Goal: Task Accomplishment & Management: Manage account settings

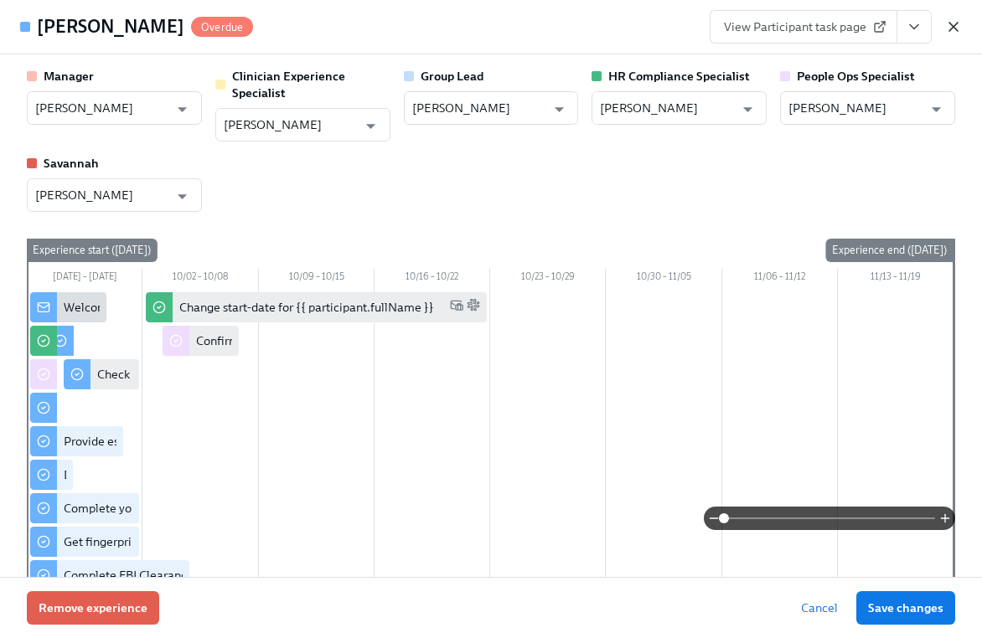
scroll to position [1760, 0]
click at [956, 27] on icon "button" at bounding box center [953, 26] width 17 height 17
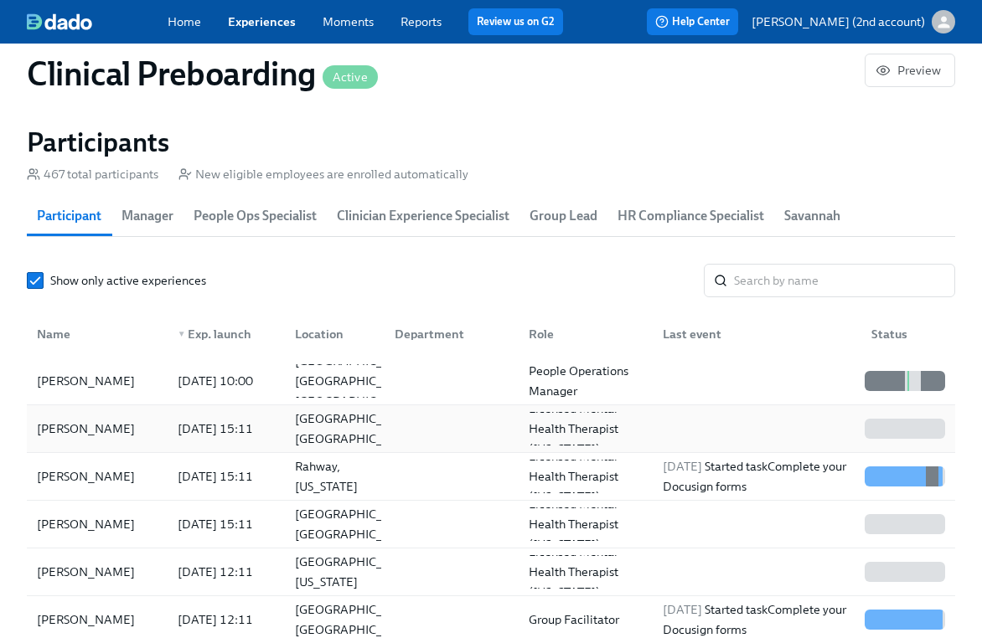
click at [198, 424] on div "[DATE] 15:11" at bounding box center [215, 429] width 89 height 20
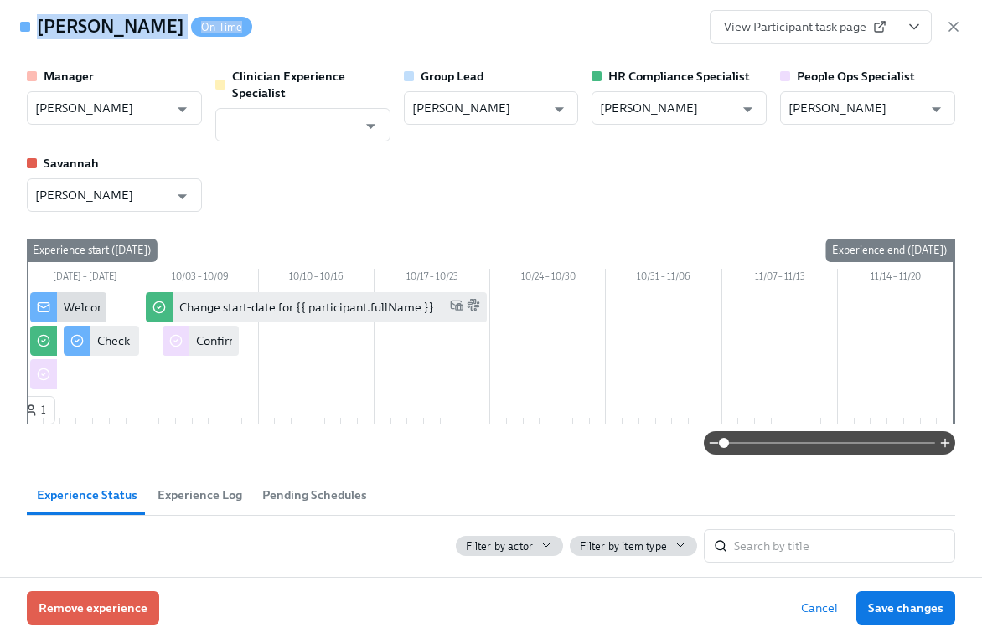
drag, startPoint x: 214, startPoint y: 34, endPoint x: 34, endPoint y: 32, distance: 179.2
click at [34, 32] on div "[PERSON_NAME] On Time" at bounding box center [136, 26] width 232 height 25
copy div "[PERSON_NAME] On Time"
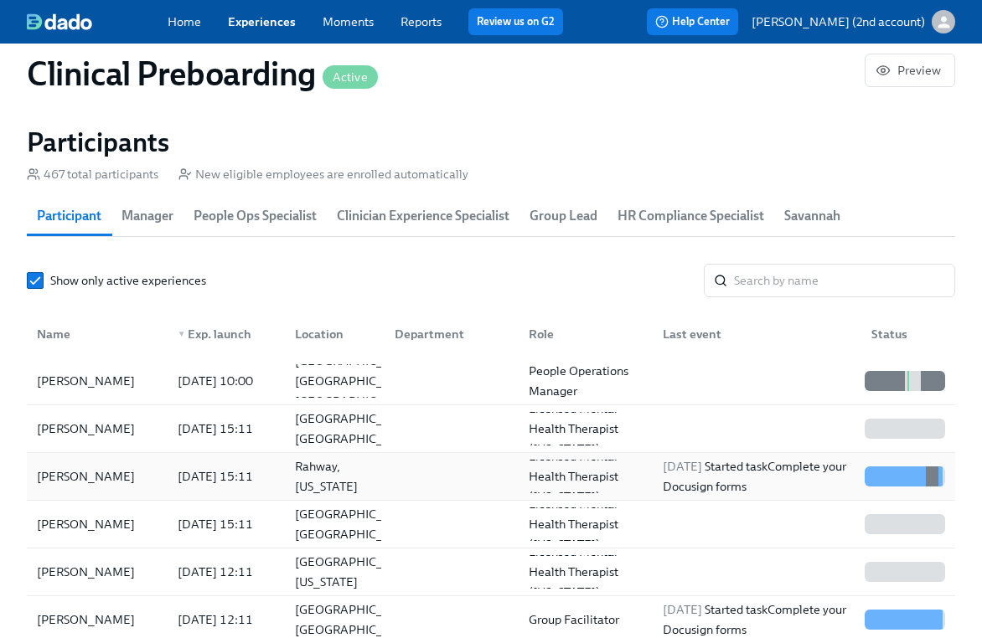
click at [148, 463] on div "[PERSON_NAME]" at bounding box center [97, 477] width 134 height 34
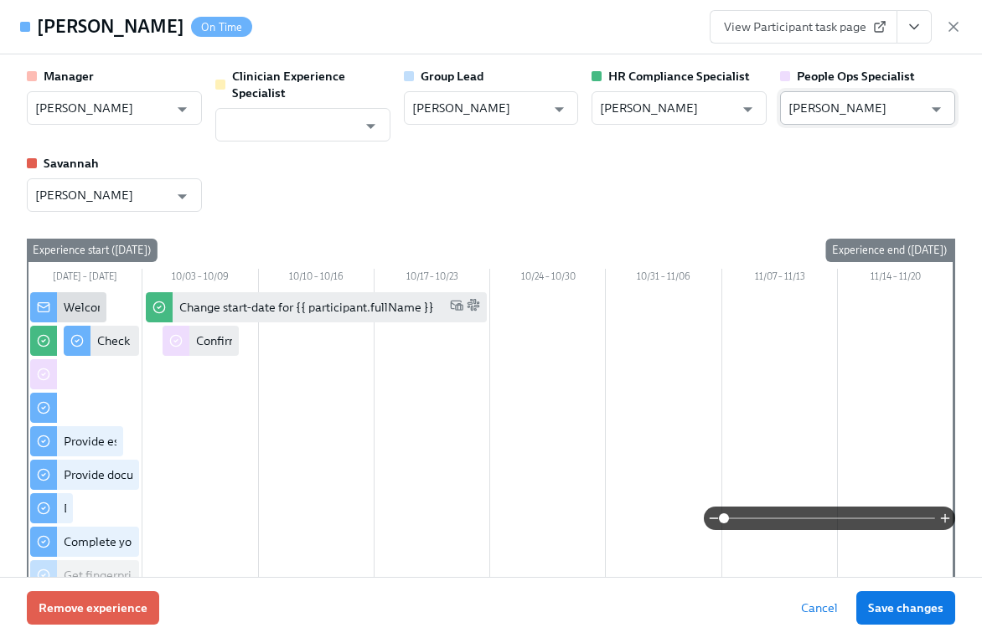
click at [805, 106] on input "[PERSON_NAME]" at bounding box center [855, 108] width 134 height 34
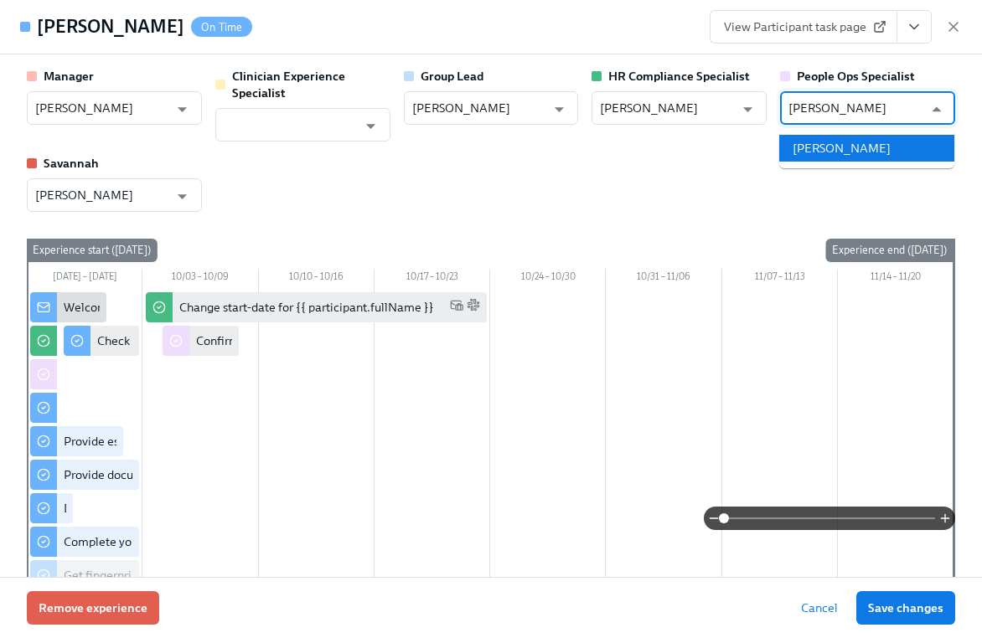
click at [798, 152] on li "[PERSON_NAME]" at bounding box center [866, 148] width 175 height 27
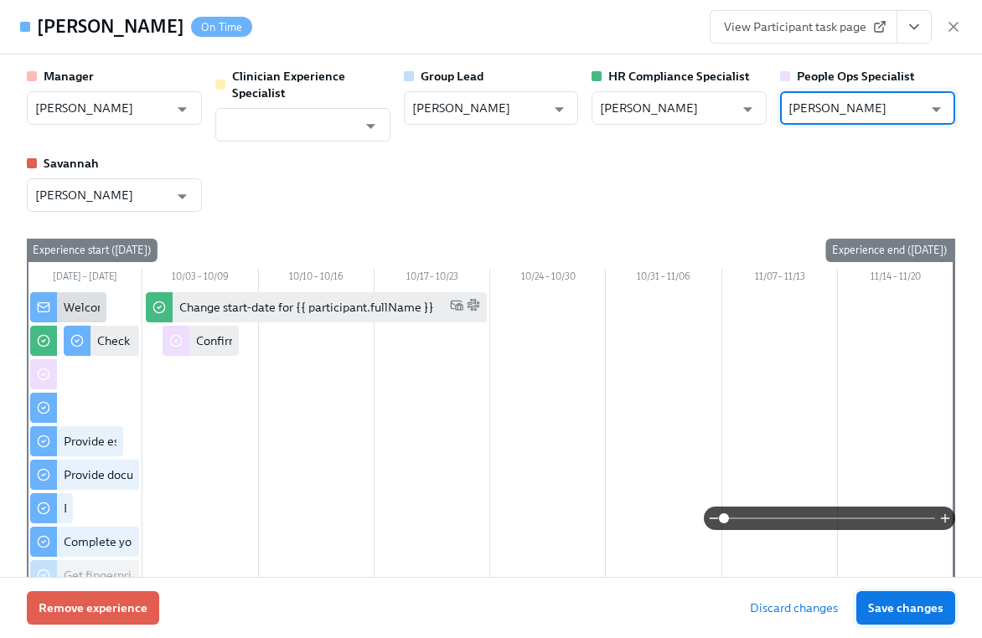
type input "[PERSON_NAME]"
click at [877, 611] on span "Save changes" at bounding box center [905, 608] width 75 height 17
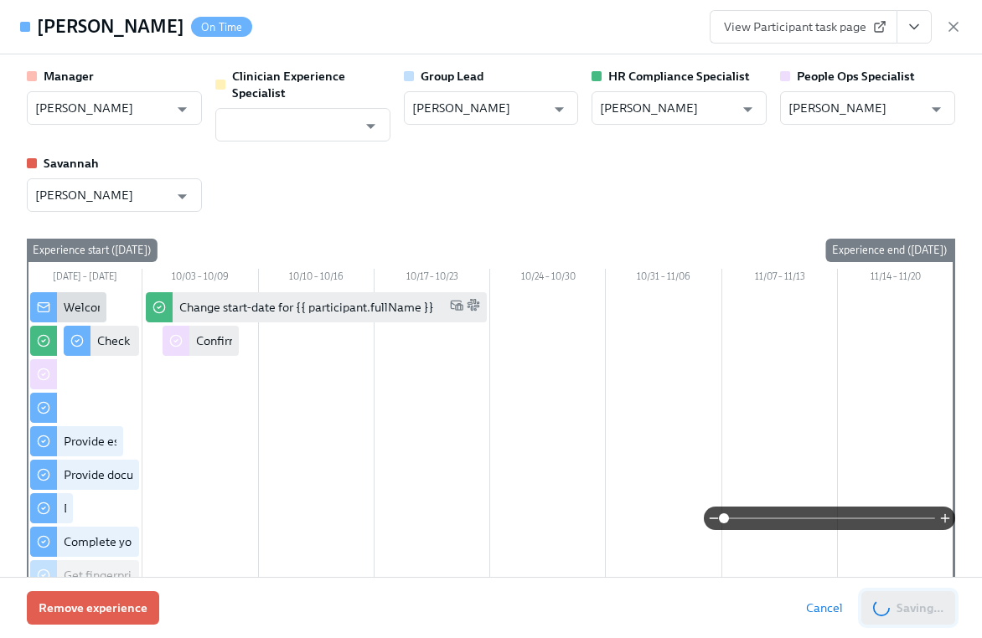
type input "[PERSON_NAME]"
click at [954, 28] on icon "button" at bounding box center [953, 27] width 8 height 8
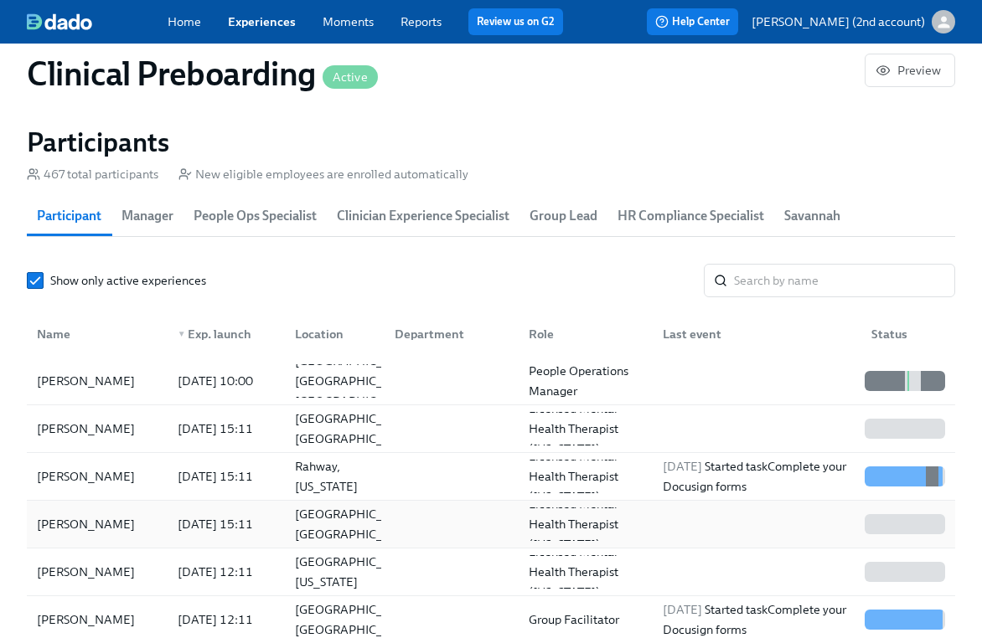
click at [85, 516] on div "[PERSON_NAME]" at bounding box center [85, 524] width 111 height 20
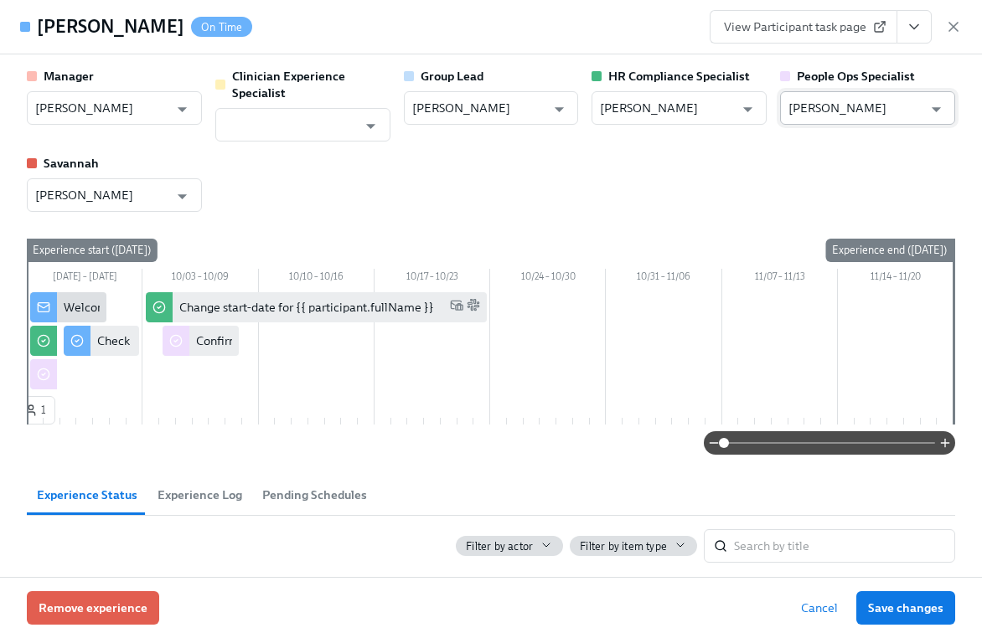
click at [870, 97] on input "[PERSON_NAME]" at bounding box center [855, 108] width 134 height 34
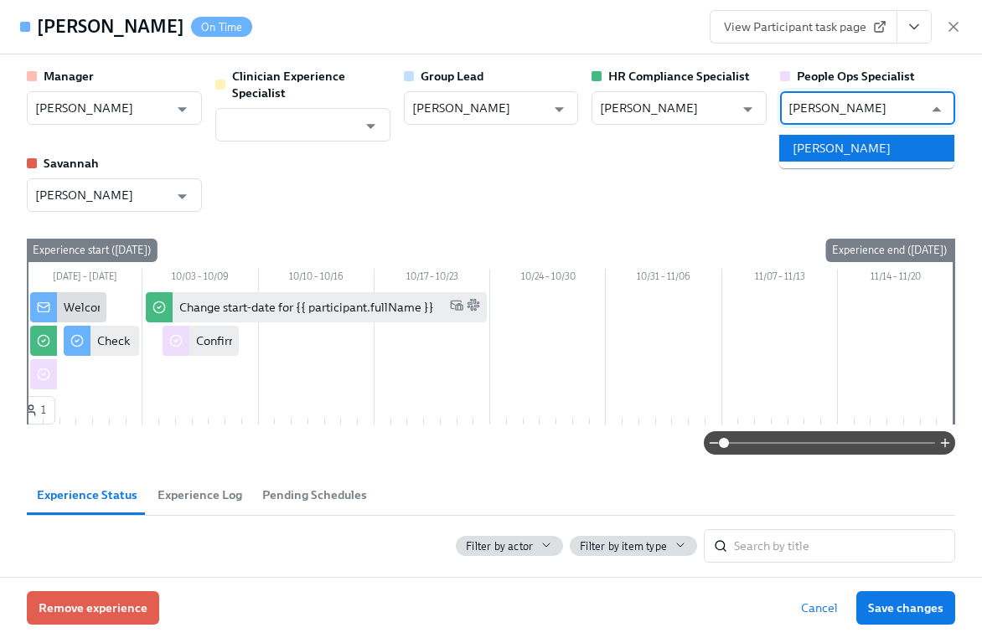
click at [876, 154] on li "[PERSON_NAME]" at bounding box center [866, 148] width 175 height 27
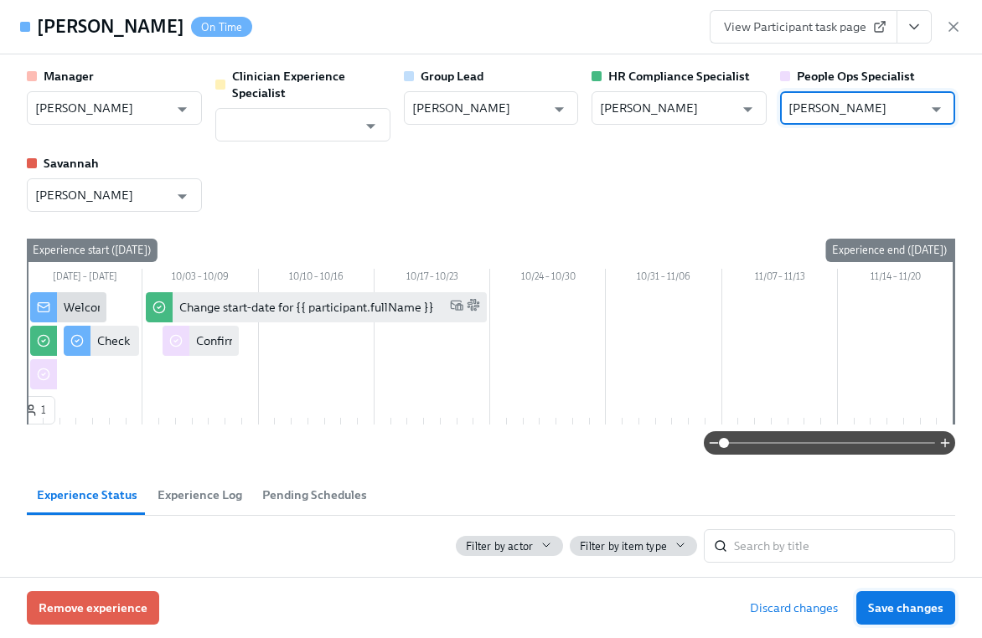
type input "[PERSON_NAME]"
click at [903, 604] on span "Save changes" at bounding box center [905, 608] width 75 height 17
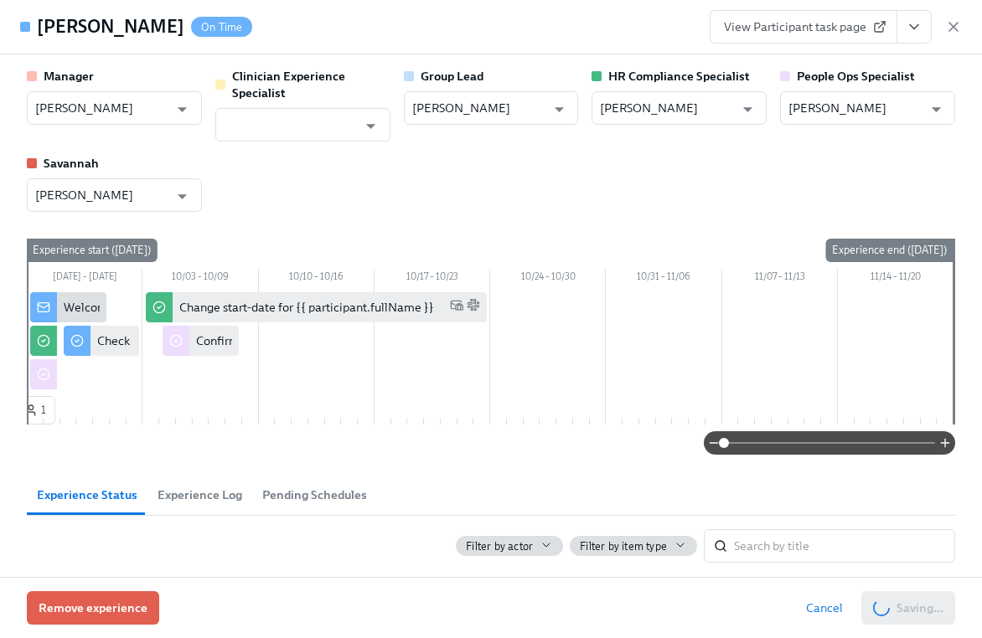
type input "[PERSON_NAME]"
click at [946, 37] on div "View Participant task page" at bounding box center [835, 27] width 252 height 34
click at [950, 25] on icon "button" at bounding box center [953, 26] width 17 height 17
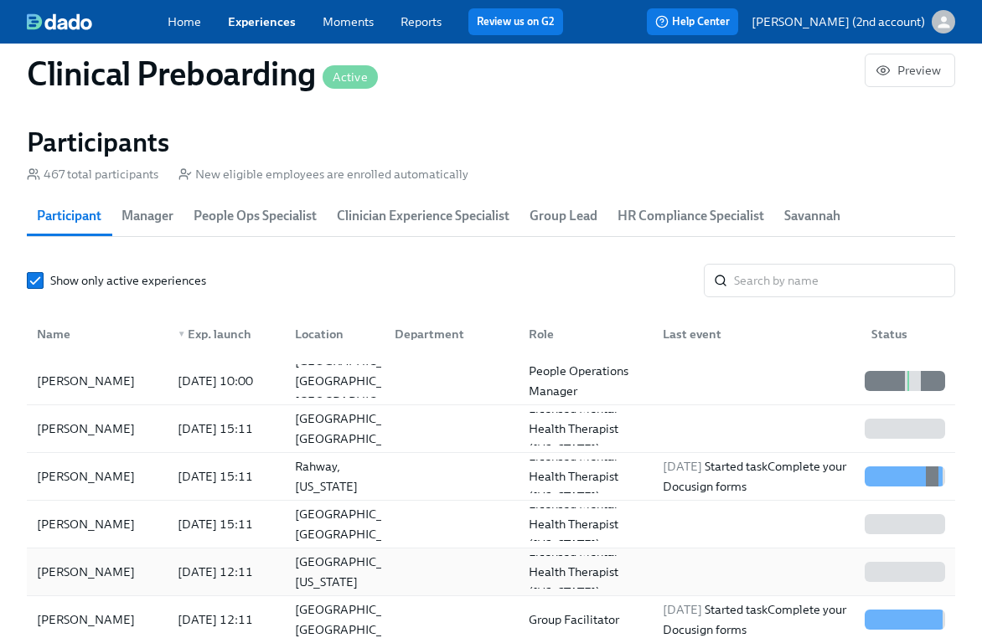
click at [67, 569] on div "[PERSON_NAME]" at bounding box center [85, 572] width 111 height 20
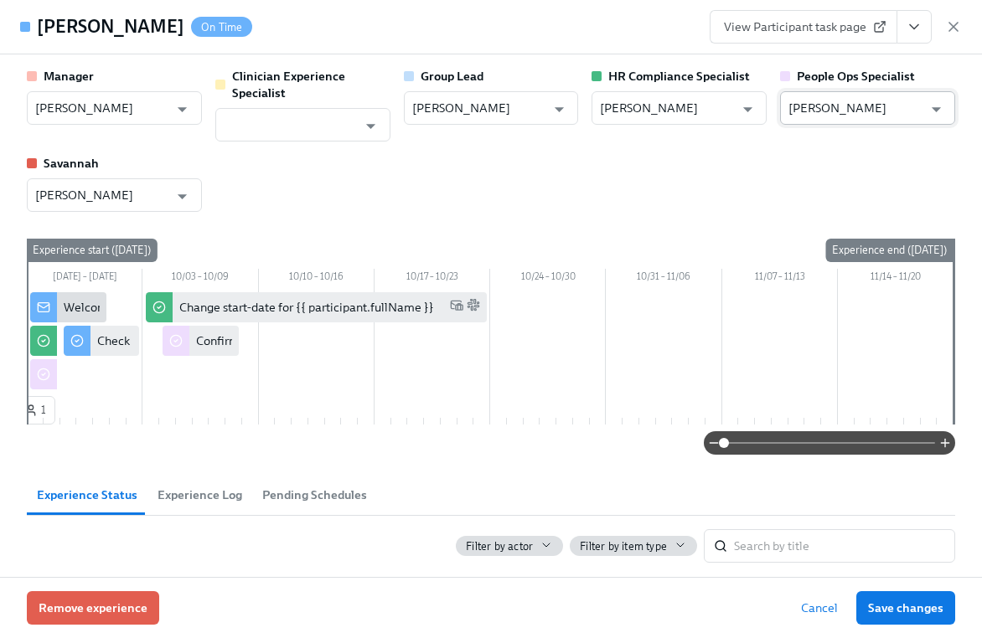
click at [862, 116] on input "[PERSON_NAME]" at bounding box center [855, 108] width 134 height 34
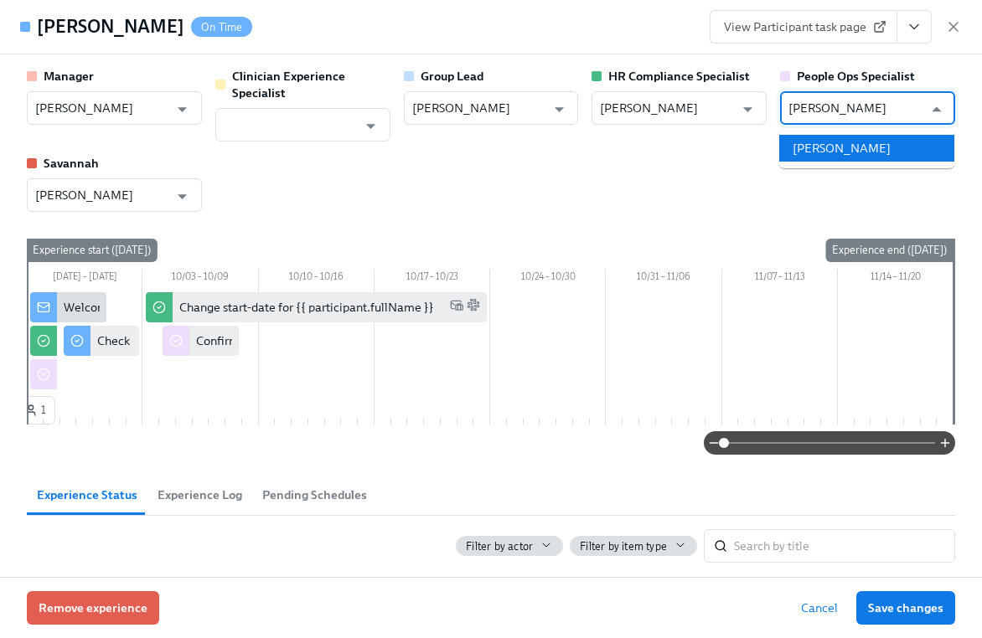
click at [865, 153] on li "[PERSON_NAME]" at bounding box center [866, 148] width 175 height 27
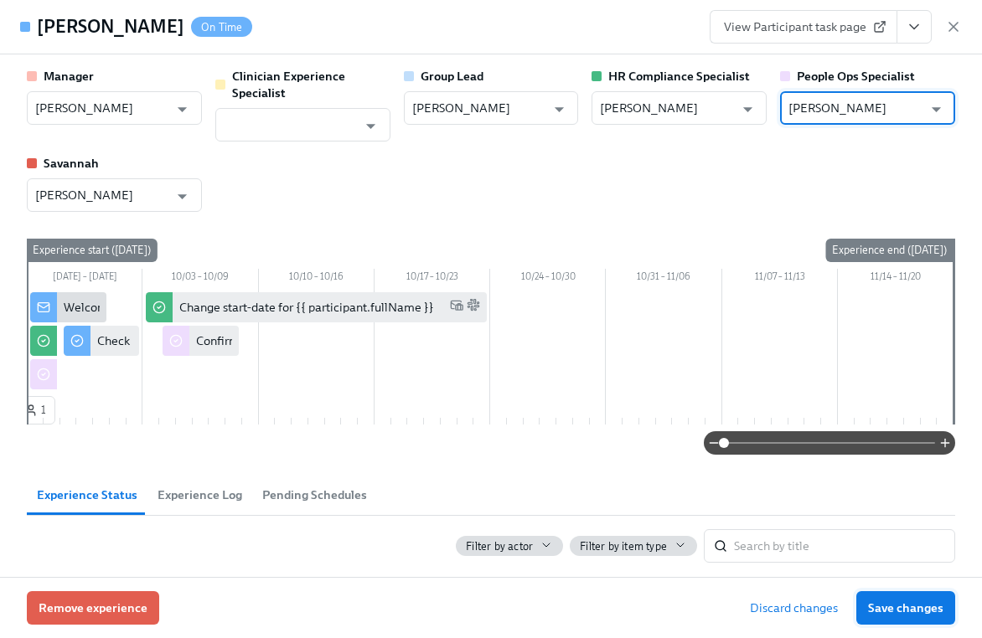
type input "[PERSON_NAME]"
click at [910, 611] on span "Save changes" at bounding box center [905, 608] width 75 height 17
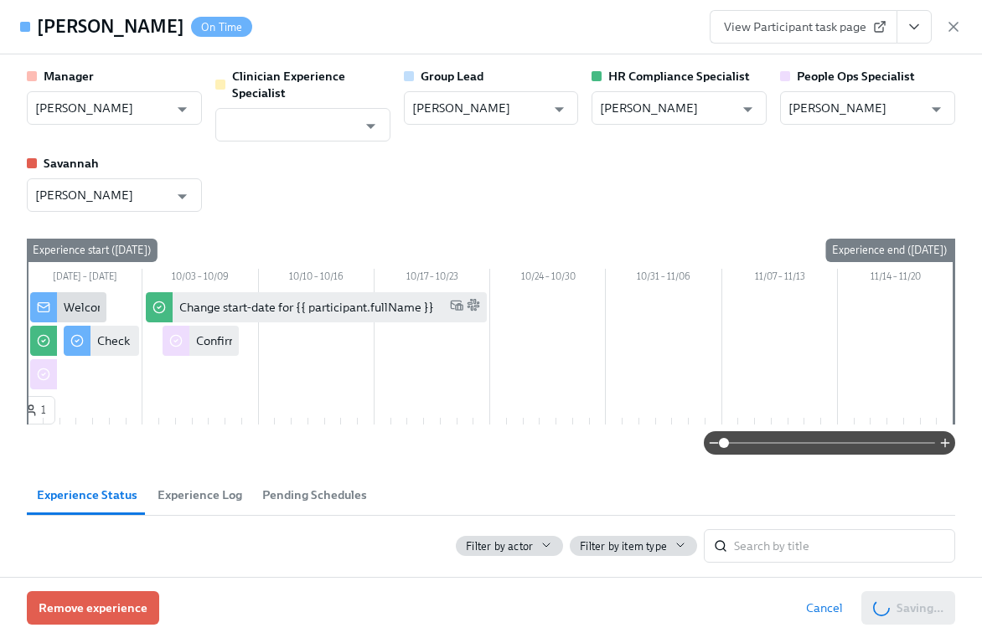
type input "[PERSON_NAME]"
click at [958, 26] on icon "button" at bounding box center [953, 26] width 17 height 17
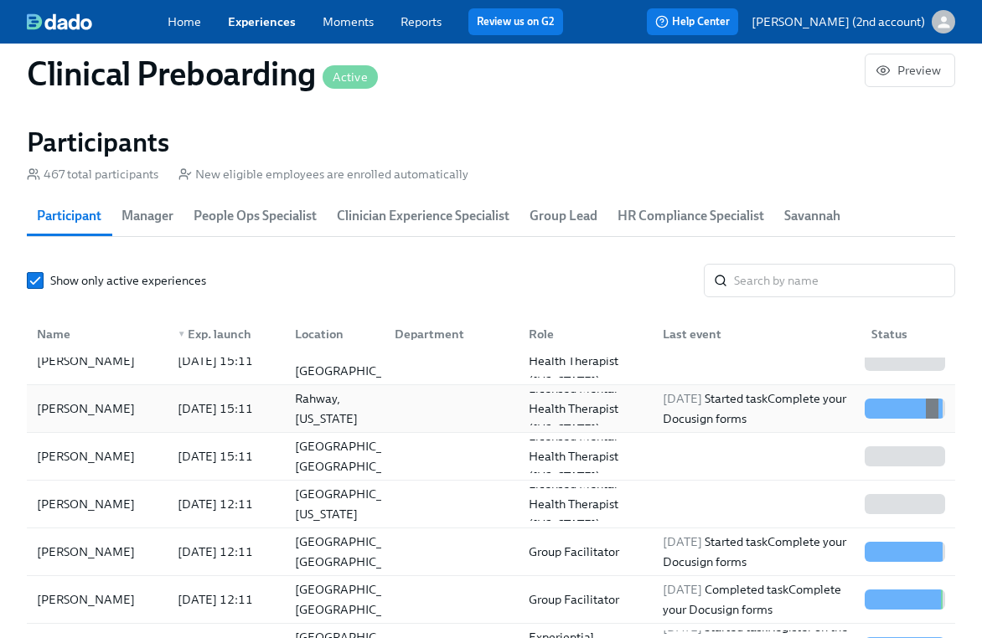
scroll to position [75, 0]
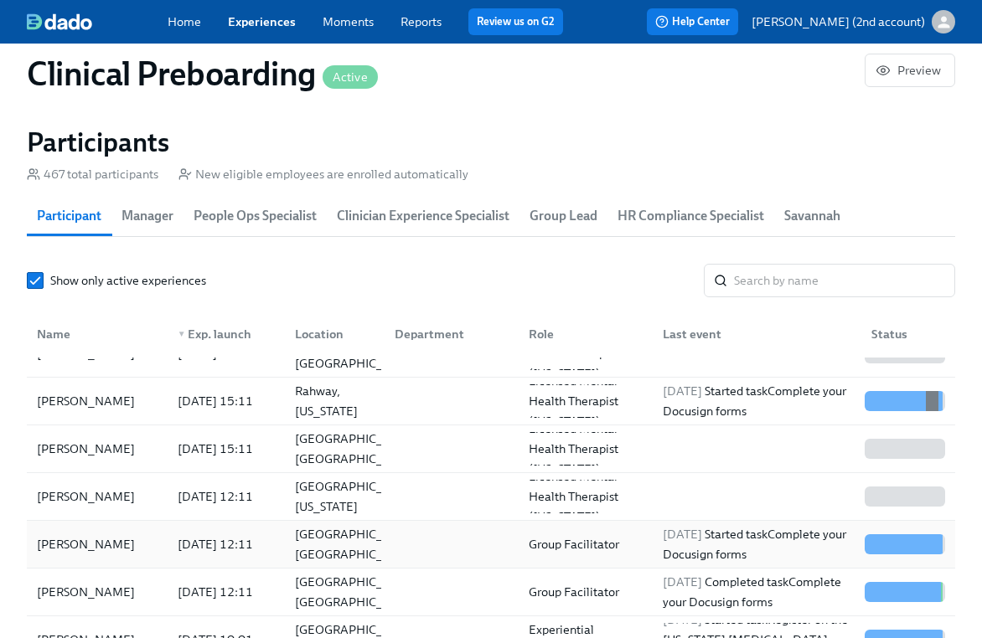
click at [110, 549] on div "[PERSON_NAME]" at bounding box center [85, 544] width 111 height 20
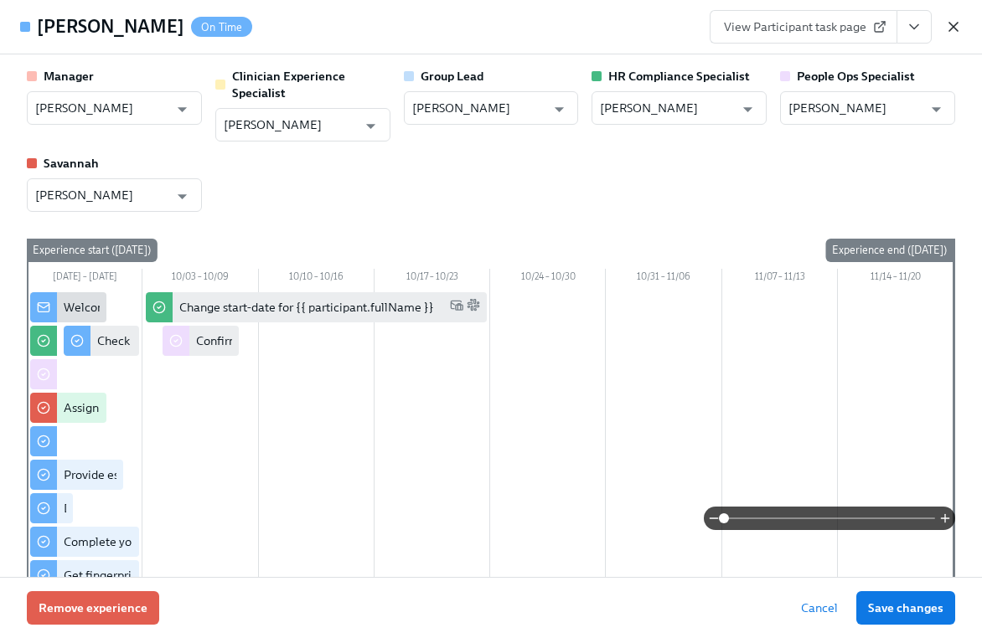
click at [955, 29] on icon "button" at bounding box center [953, 26] width 17 height 17
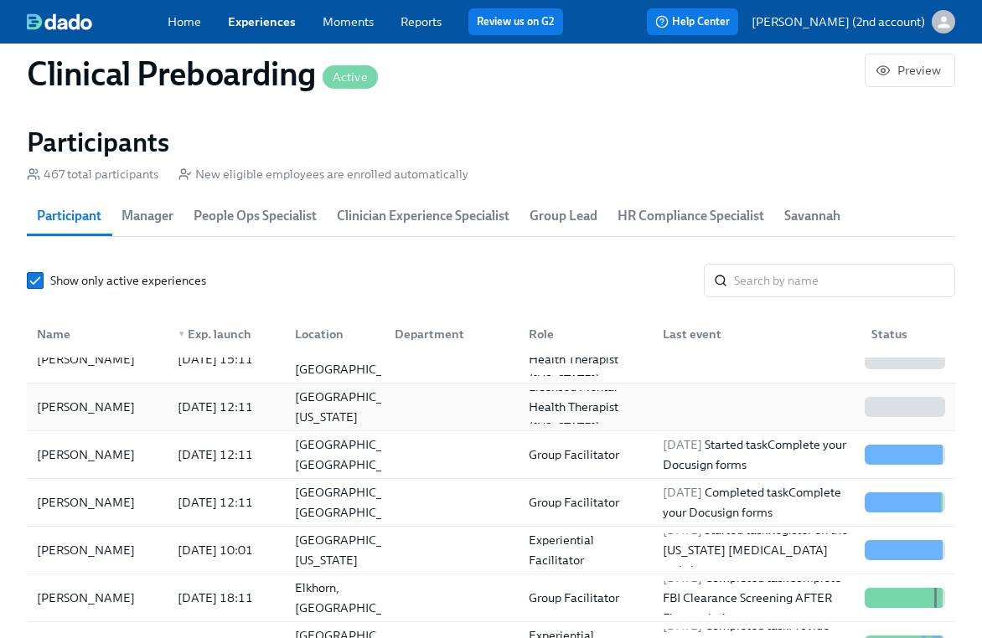
scroll to position [210, 0]
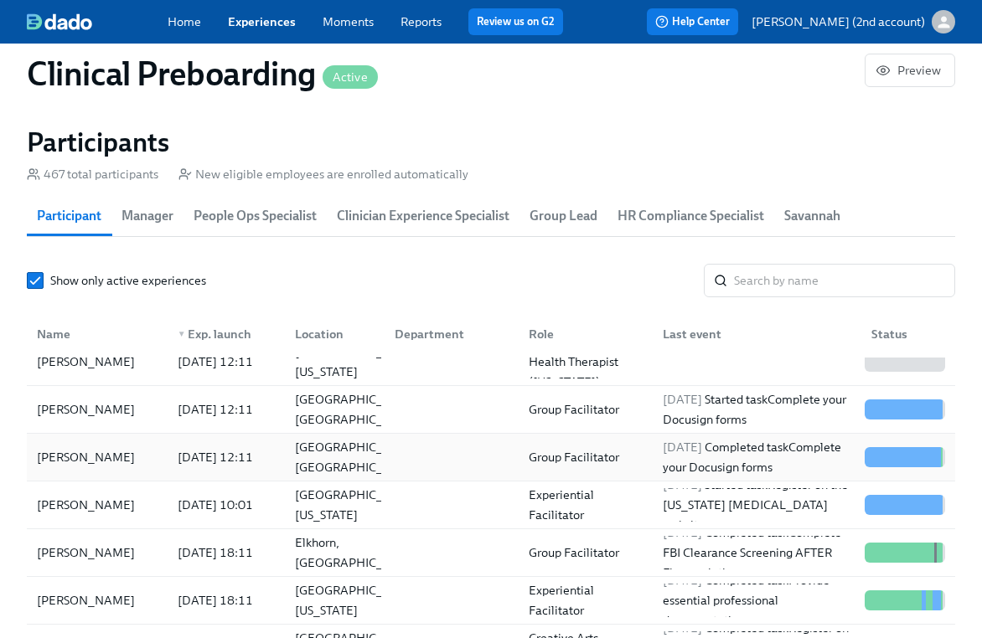
click at [193, 457] on div "[DATE] 12:11" at bounding box center [215, 457] width 89 height 20
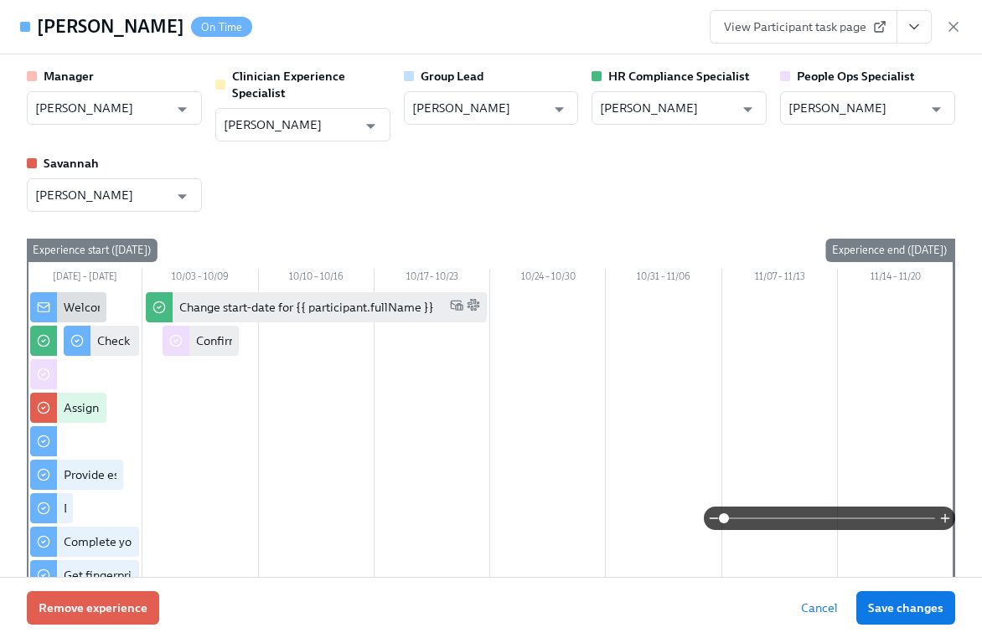
click at [950, 31] on icon "button" at bounding box center [953, 26] width 17 height 17
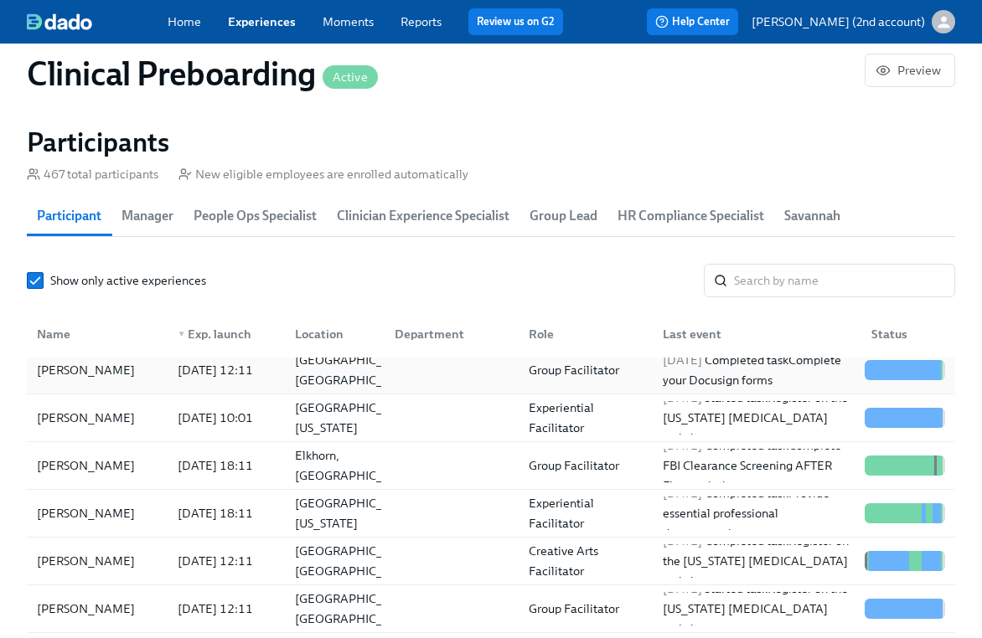
scroll to position [322, 0]
